Goal: Navigation & Orientation: Find specific page/section

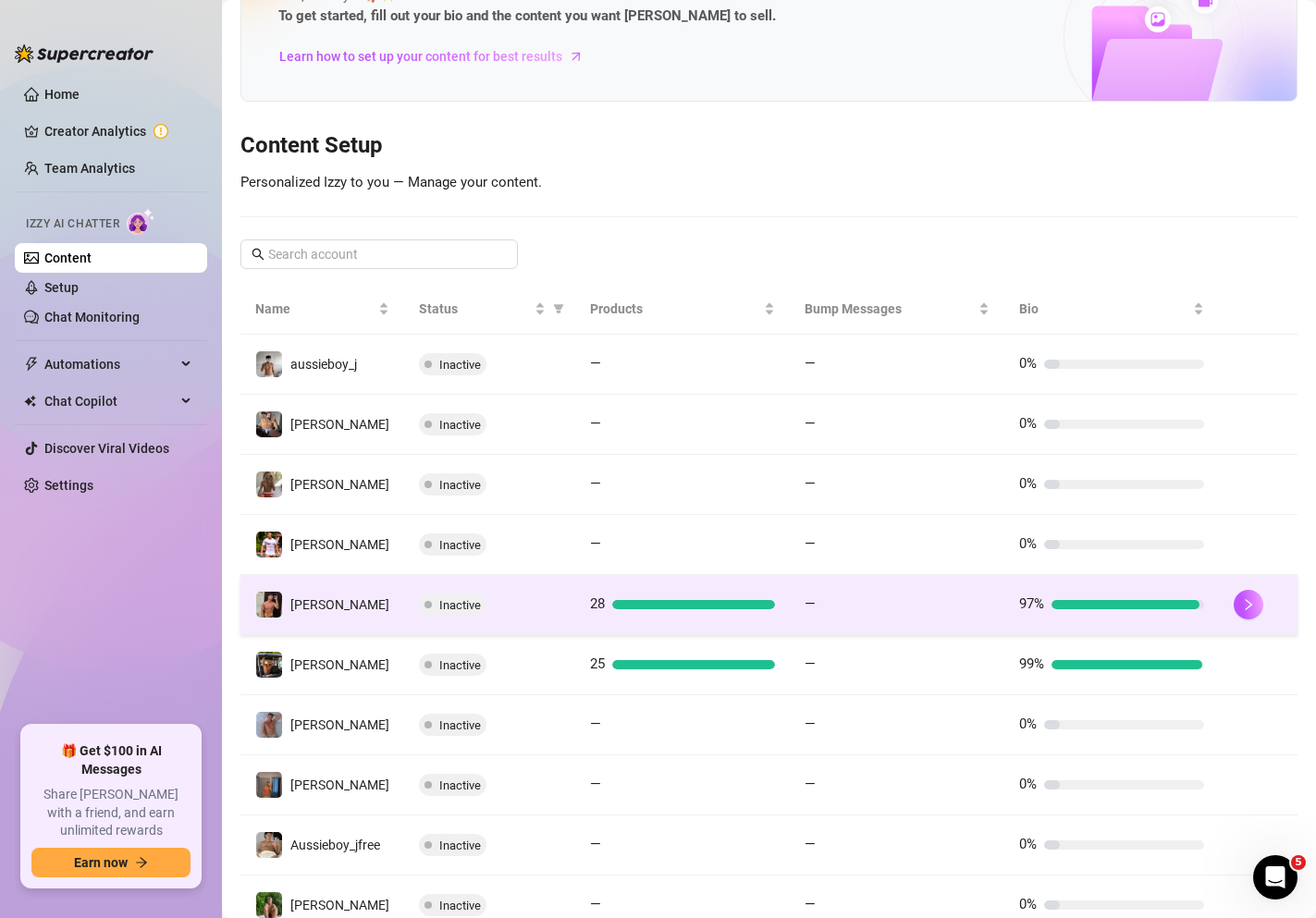
scroll to position [228, 0]
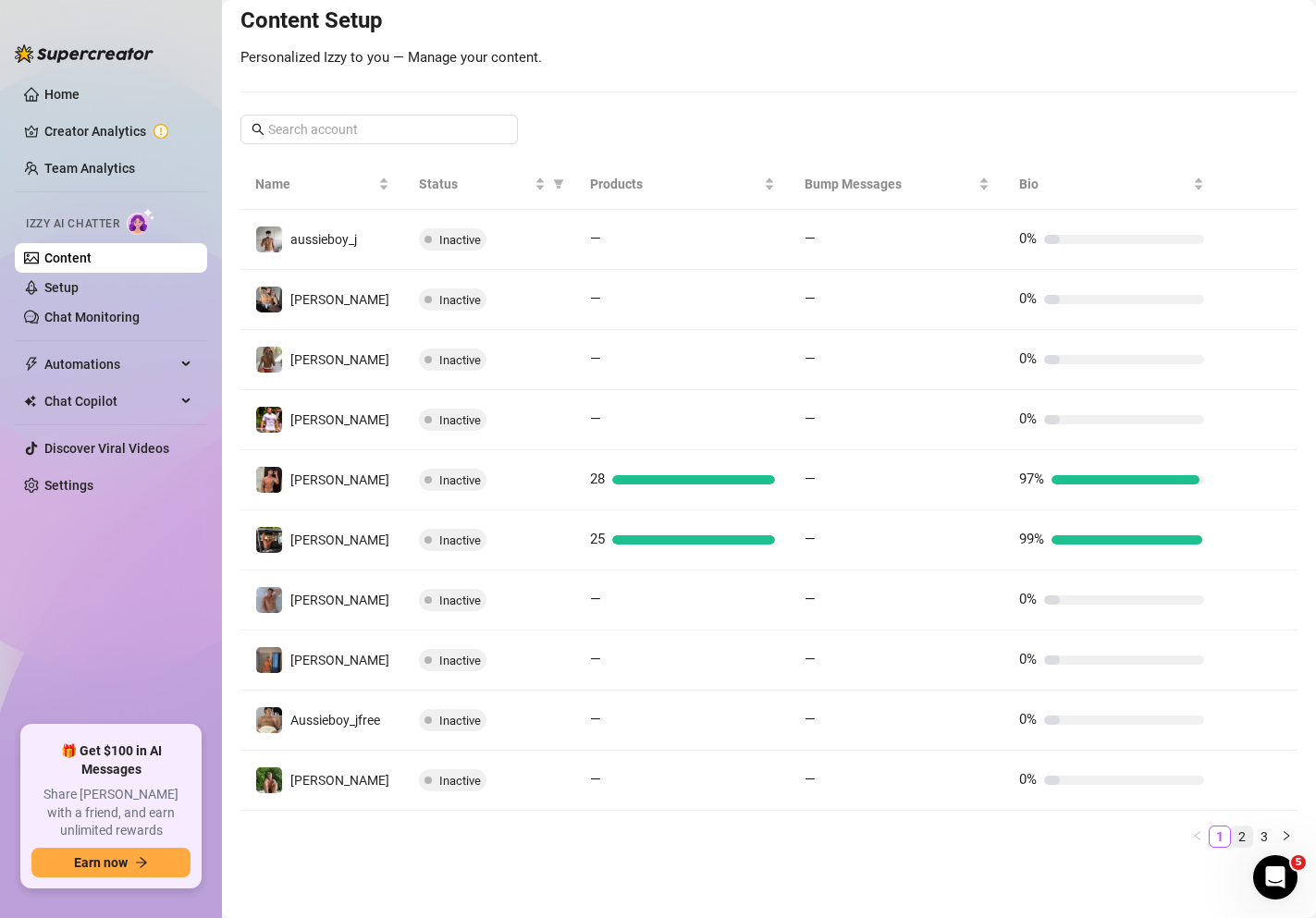
click at [1113, 829] on link "2" at bounding box center [1242, 837] width 21 height 21
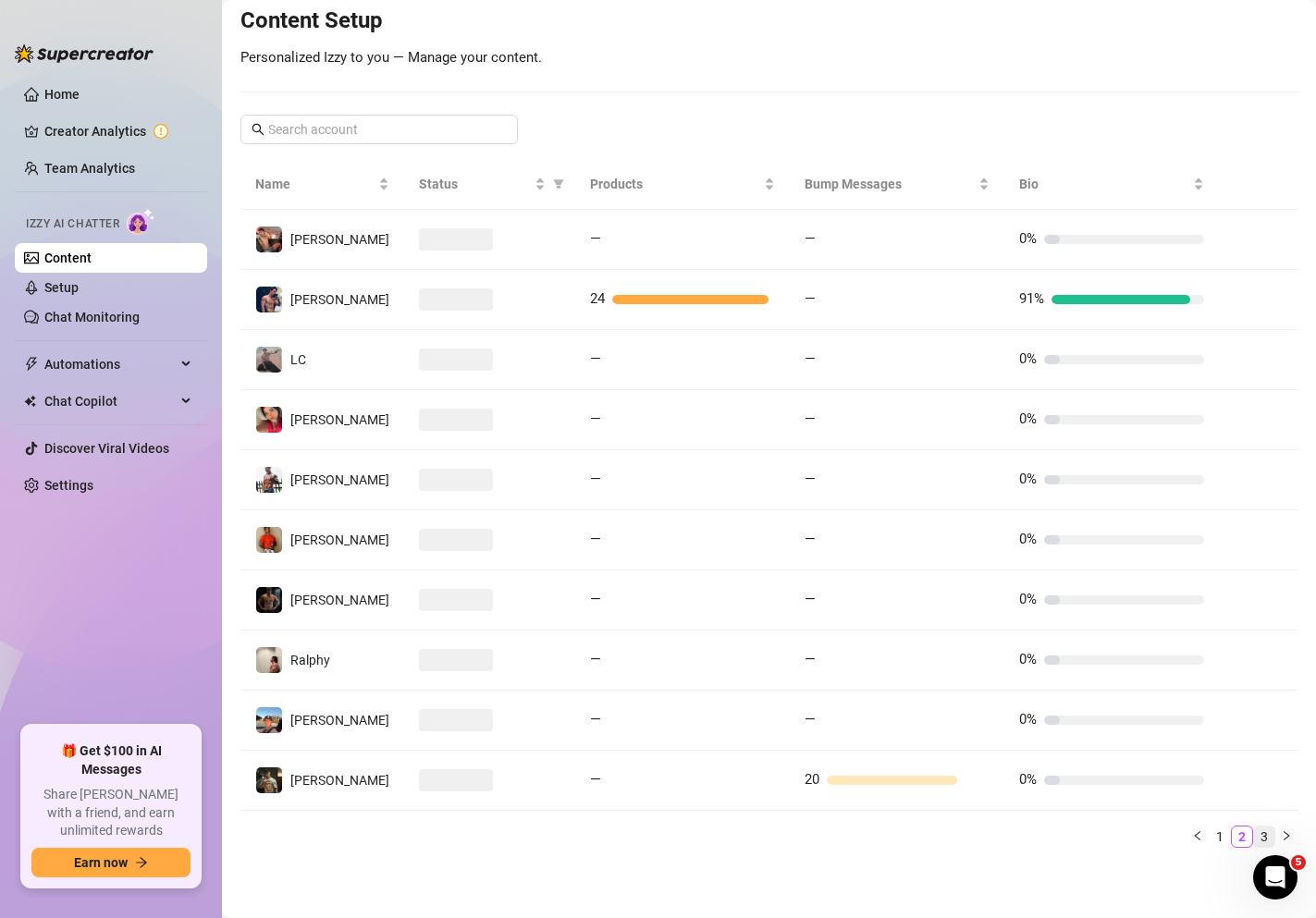
click at [1113, 833] on link "3" at bounding box center [1264, 837] width 21 height 21
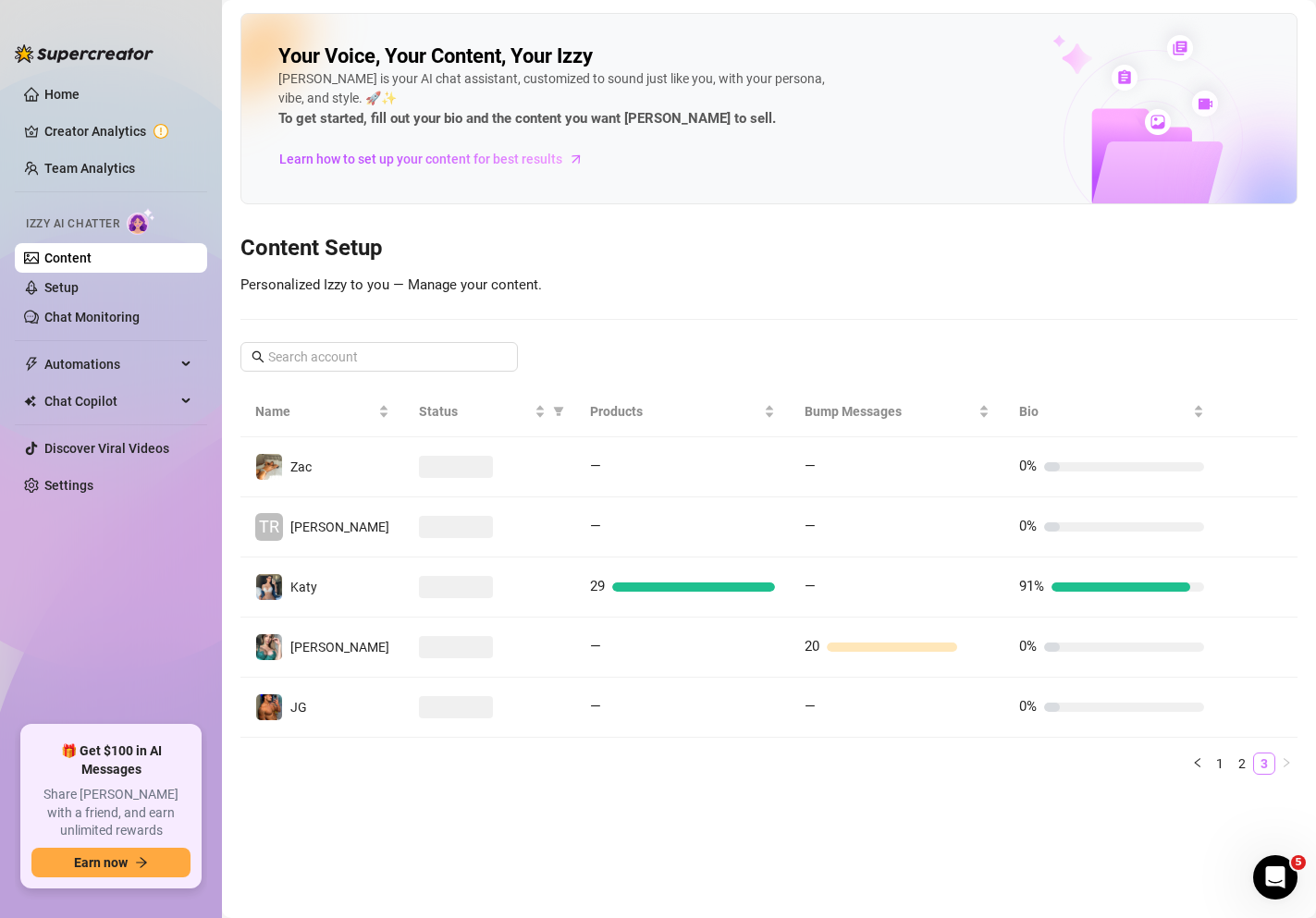
scroll to position [0, 0]
click at [1113, 767] on link "1" at bounding box center [1220, 763] width 21 height 21
